Goal: Task Accomplishment & Management: Use online tool/utility

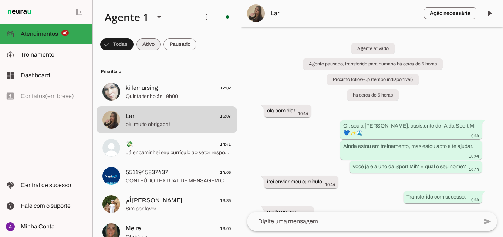
click at [134, 45] on span at bounding box center [116, 45] width 33 height 18
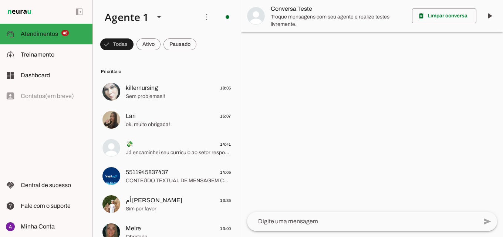
click at [140, 119] on span "Lari 15:07" at bounding box center [178, 116] width 105 height 9
click at [258, 13] on img at bounding box center [256, 16] width 18 height 18
click at [0, 0] on img at bounding box center [0, 0] width 0 height 0
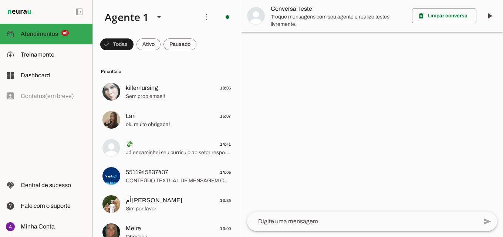
drag, startPoint x: 432, startPoint y: 134, endPoint x: 437, endPoint y: 139, distance: 7.6
click at [0, 0] on p "- O cliente cumprimentou o agente pela manhã. - O agente se apresentou como Mil…" at bounding box center [0, 0] width 0 height 0
drag, startPoint x: 409, startPoint y: 151, endPoint x: 413, endPoint y: 152, distance: 4.0
click at [0, 0] on p "- O cliente cumprimentou o agente pela manhã. - O agente se apresentou como Mil…" at bounding box center [0, 0] width 0 height 0
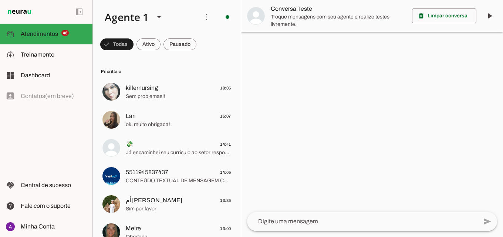
click at [0, 0] on p "- O cliente cumprimentou o agente pela manhã. - O agente se apresentou como Mil…" at bounding box center [0, 0] width 0 height 0
drag, startPoint x: 398, startPoint y: 166, endPoint x: 408, endPoint y: 171, distance: 10.6
click at [0, 0] on p "- O cliente cumprimentou o agente pela manhã. - O agente se apresentou como Mil…" at bounding box center [0, 0] width 0 height 0
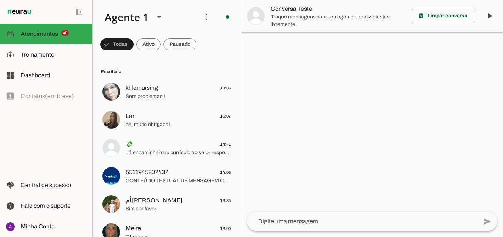
click at [256, 195] on div "Agente ativado Agente pausado, transferido para humano há cerca de 4 horas Próx…" at bounding box center [372, 203] width 262 height 17
click at [48, 34] on span "Atendimentos" at bounding box center [39, 34] width 37 height 6
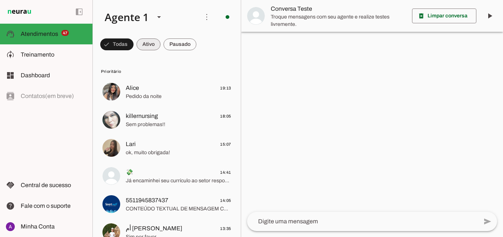
drag, startPoint x: 150, startPoint y: 46, endPoint x: 211, endPoint y: 75, distance: 67.4
click at [134, 46] on span at bounding box center [116, 45] width 33 height 18
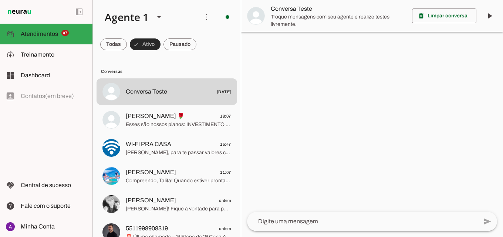
click at [159, 38] on span at bounding box center [145, 45] width 31 height 18
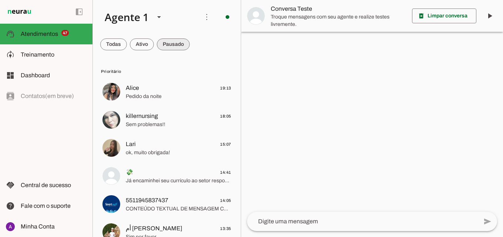
click at [127, 42] on span at bounding box center [113, 45] width 27 height 18
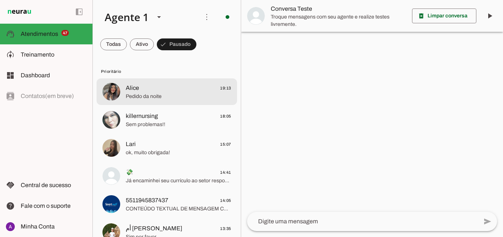
click at [167, 90] on span "Alice 19:13" at bounding box center [178, 88] width 105 height 9
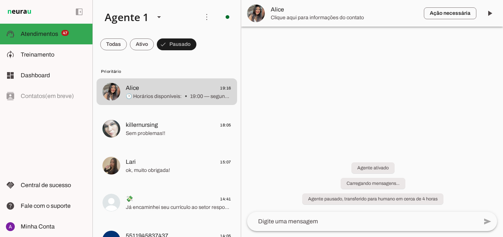
click at [127, 45] on span at bounding box center [113, 45] width 27 height 18
click at [127, 44] on span at bounding box center [113, 45] width 27 height 18
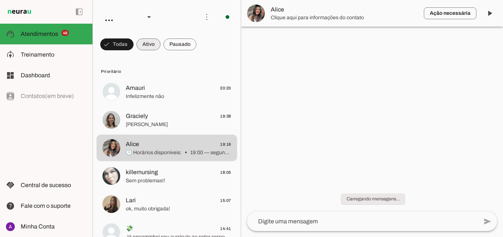
click at [134, 43] on span at bounding box center [116, 45] width 33 height 18
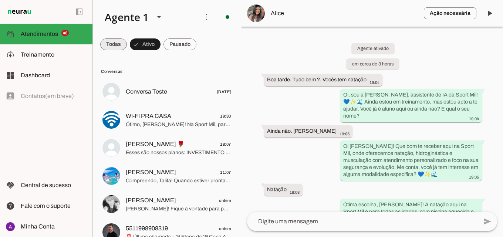
click at [118, 43] on span at bounding box center [113, 45] width 27 height 18
